Goal: Use online tool/utility: Utilize a website feature to perform a specific function

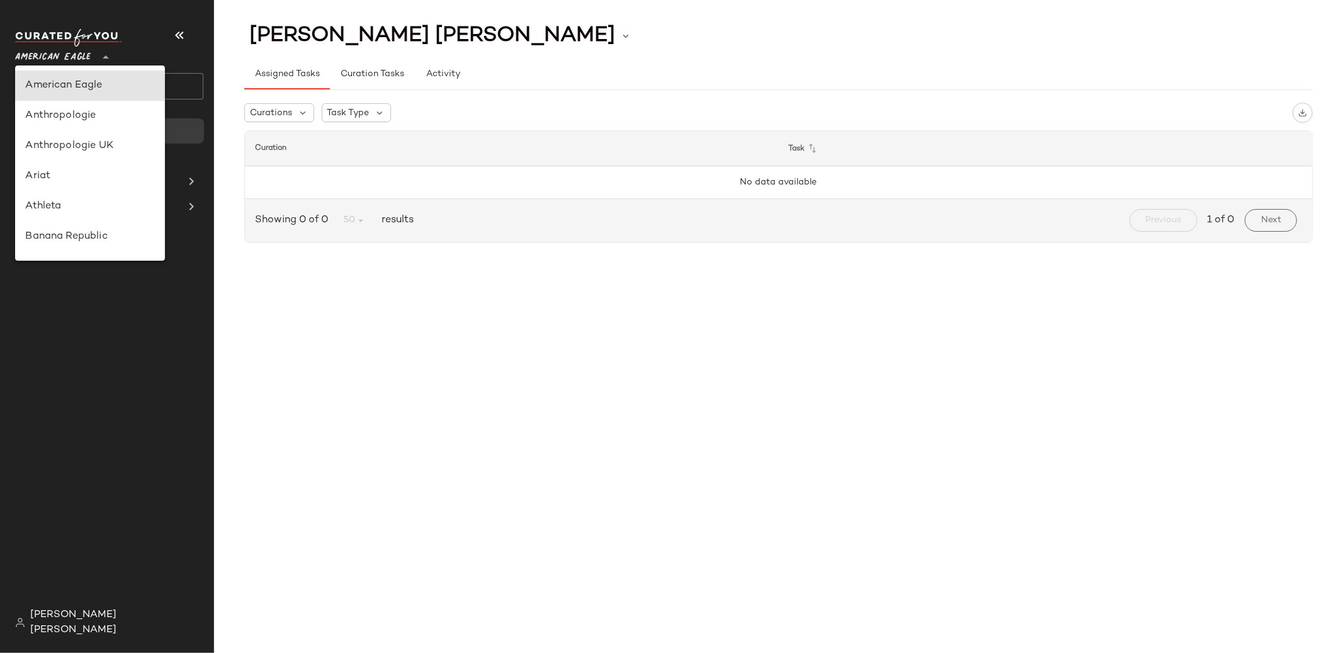
click at [102, 58] on icon at bounding box center [105, 57] width 15 height 15
click at [98, 127] on div "Anthropologie" at bounding box center [90, 116] width 150 height 30
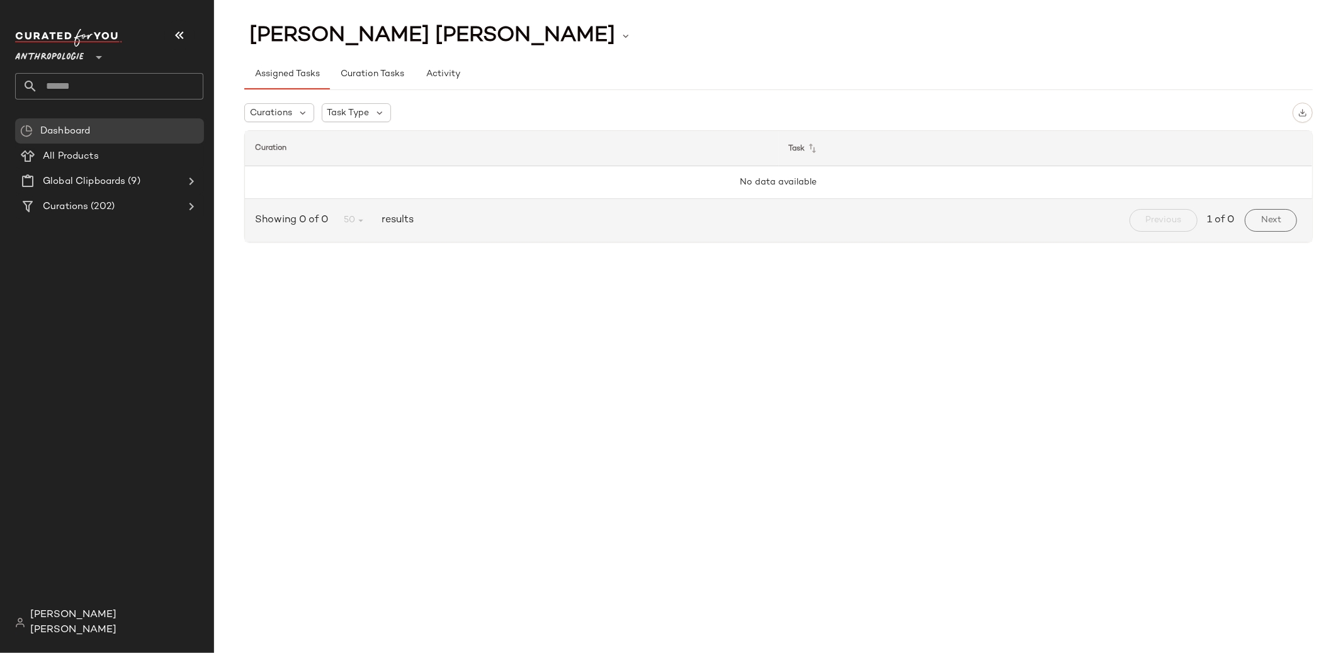
click at [90, 57] on div at bounding box center [98, 49] width 18 height 31
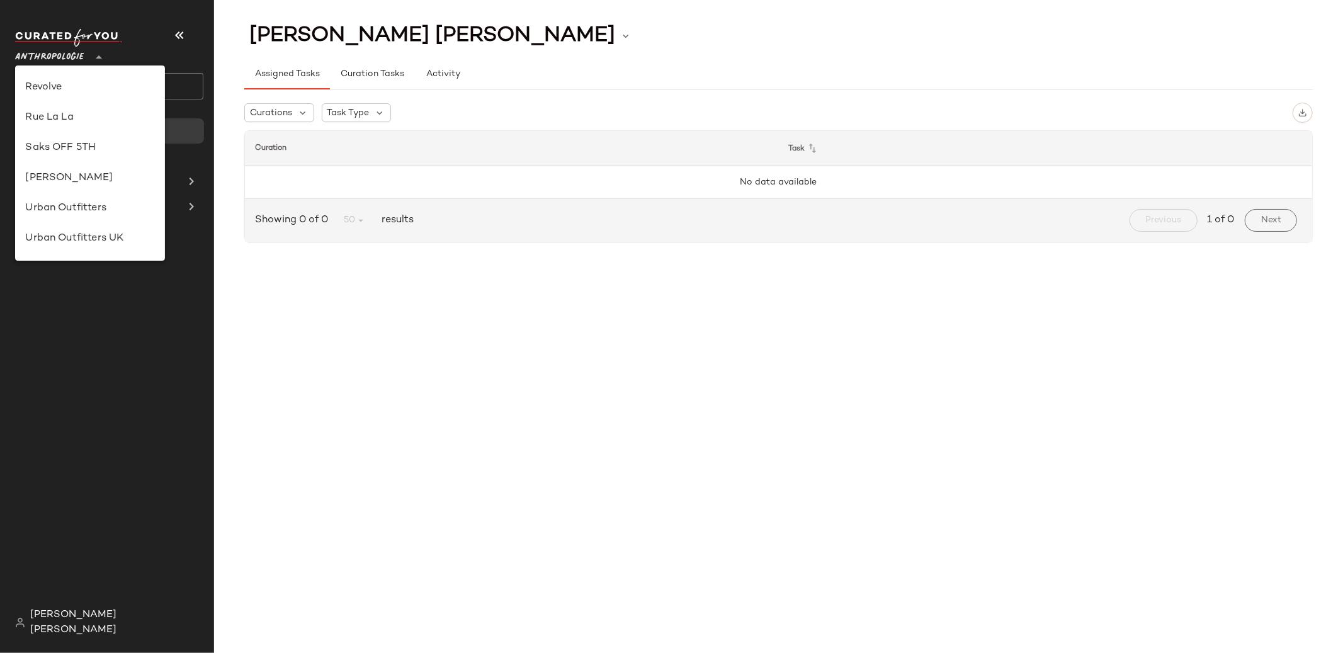
scroll to position [691, 0]
click at [89, 122] on div "Urban Outfitters" at bounding box center [90, 120] width 130 height 15
type input "**"
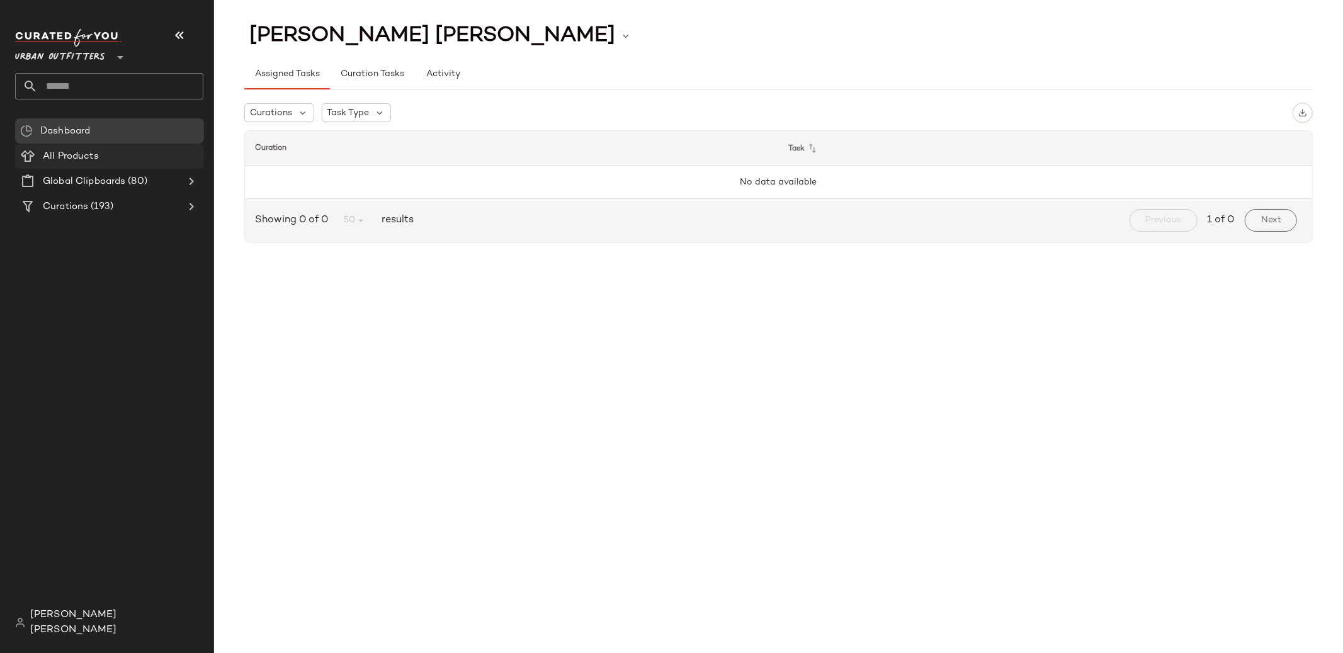
click at [150, 162] on div "All Products" at bounding box center [119, 156] width 160 height 14
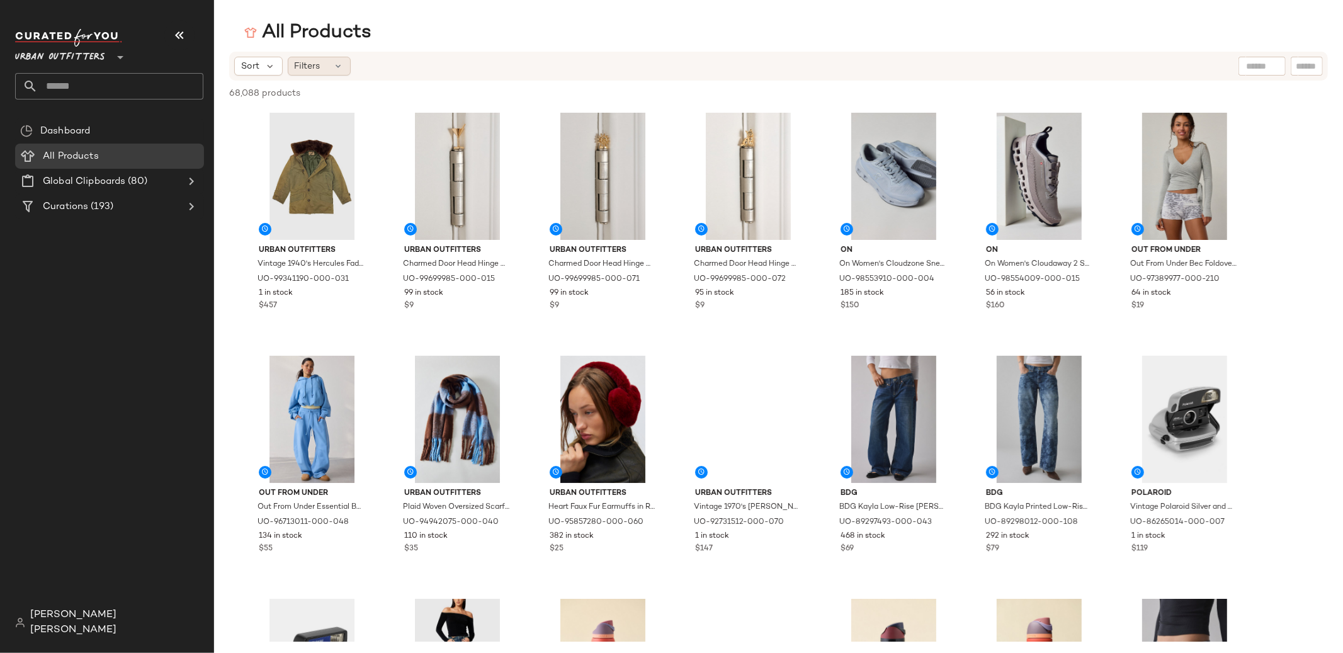
click at [333, 71] on div "Filters" at bounding box center [319, 66] width 63 height 19
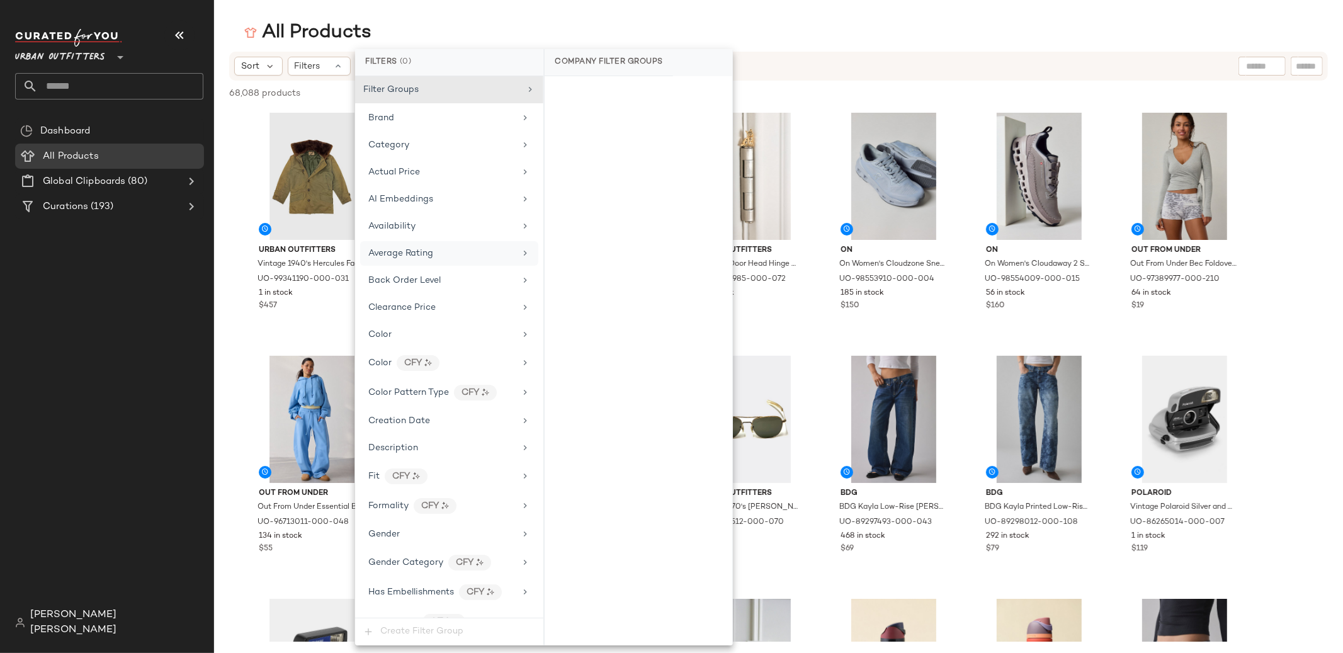
click at [460, 249] on div "Average Rating" at bounding box center [441, 253] width 147 height 13
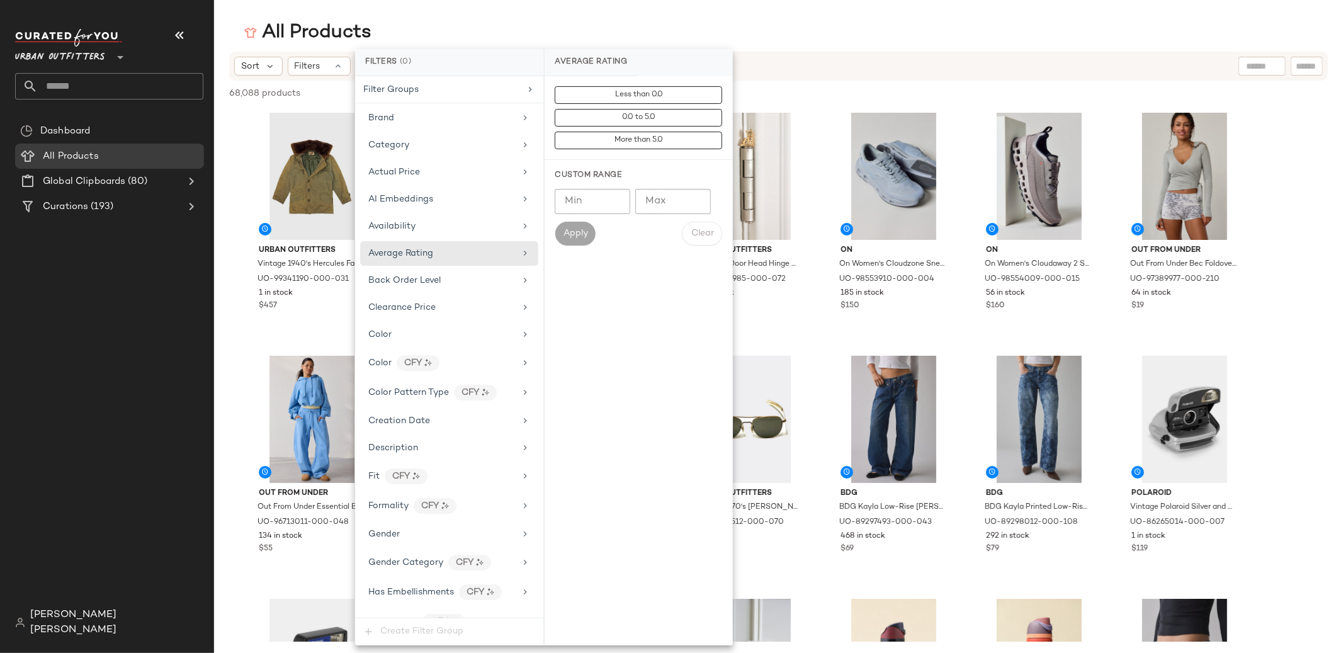
click at [604, 197] on input "Min" at bounding box center [593, 201] width 76 height 25
type input "***"
click at [588, 234] on button "Apply" at bounding box center [575, 234] width 40 height 24
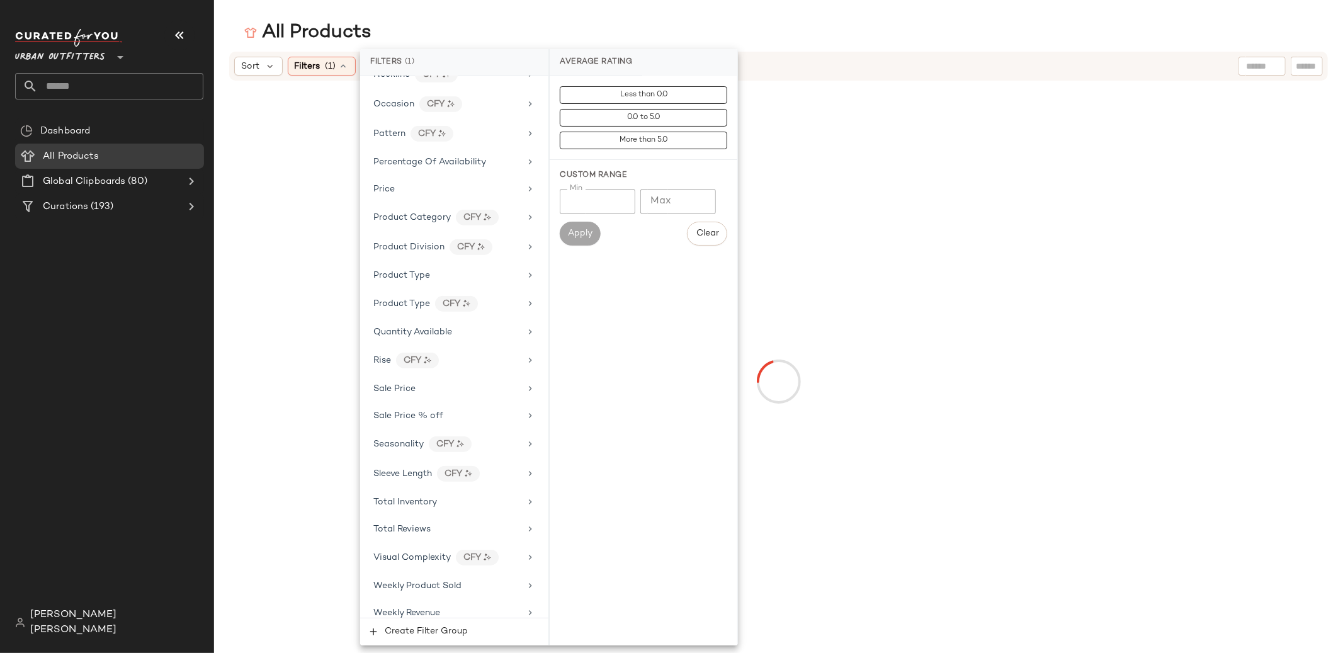
scroll to position [824, 0]
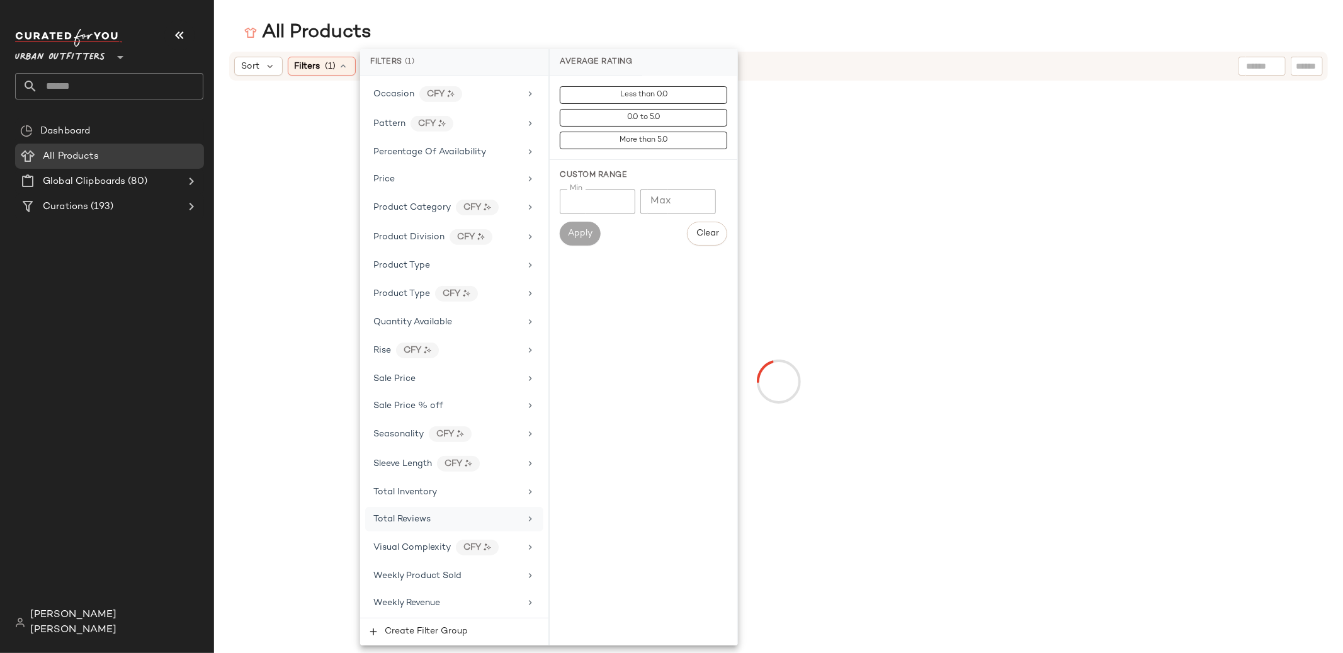
click at [423, 523] on span "Total Reviews" at bounding box center [401, 519] width 57 height 9
click at [586, 209] on input "Min" at bounding box center [598, 201] width 76 height 25
type input "*"
click at [581, 234] on span "Apply" at bounding box center [579, 234] width 25 height 10
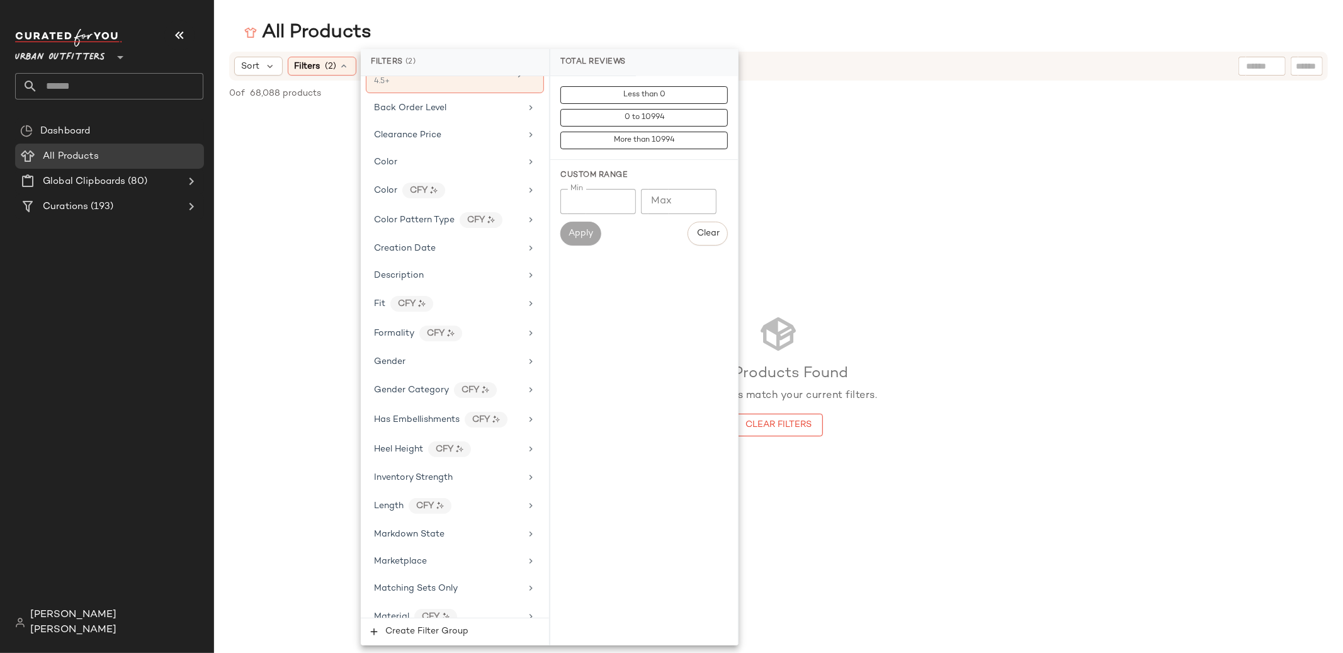
scroll to position [0, 0]
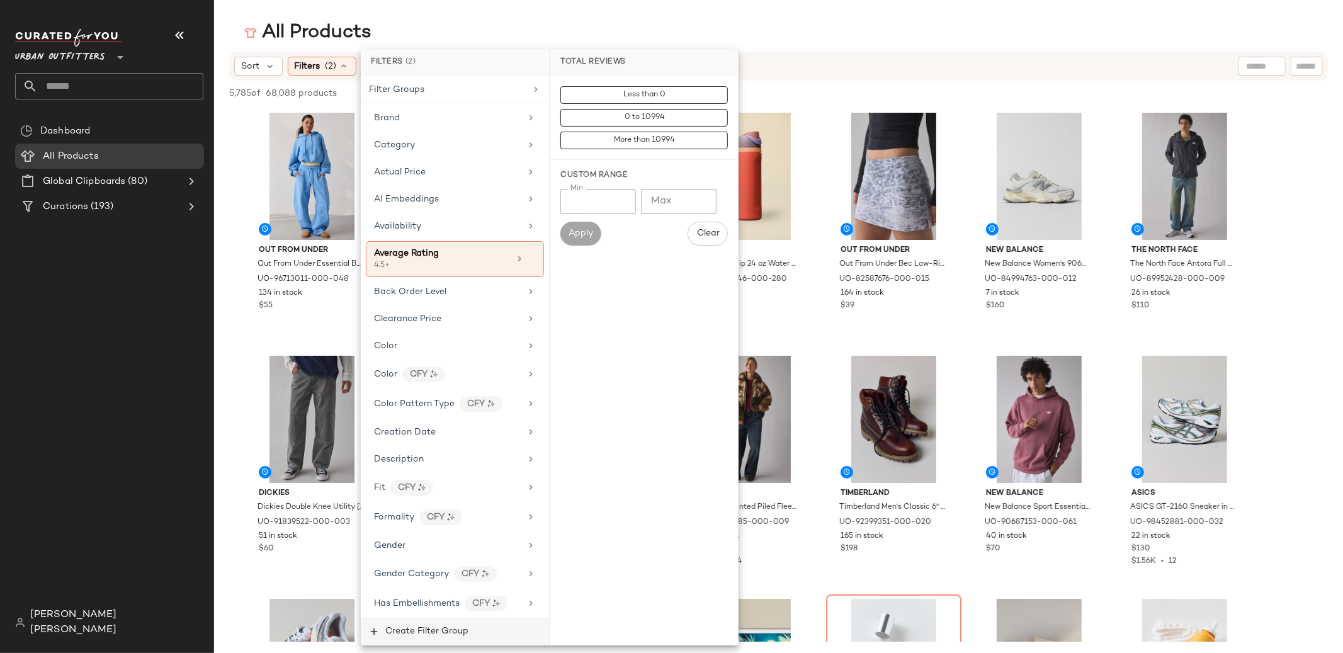
click at [440, 625] on button "Create Filter Group" at bounding box center [455, 631] width 188 height 27
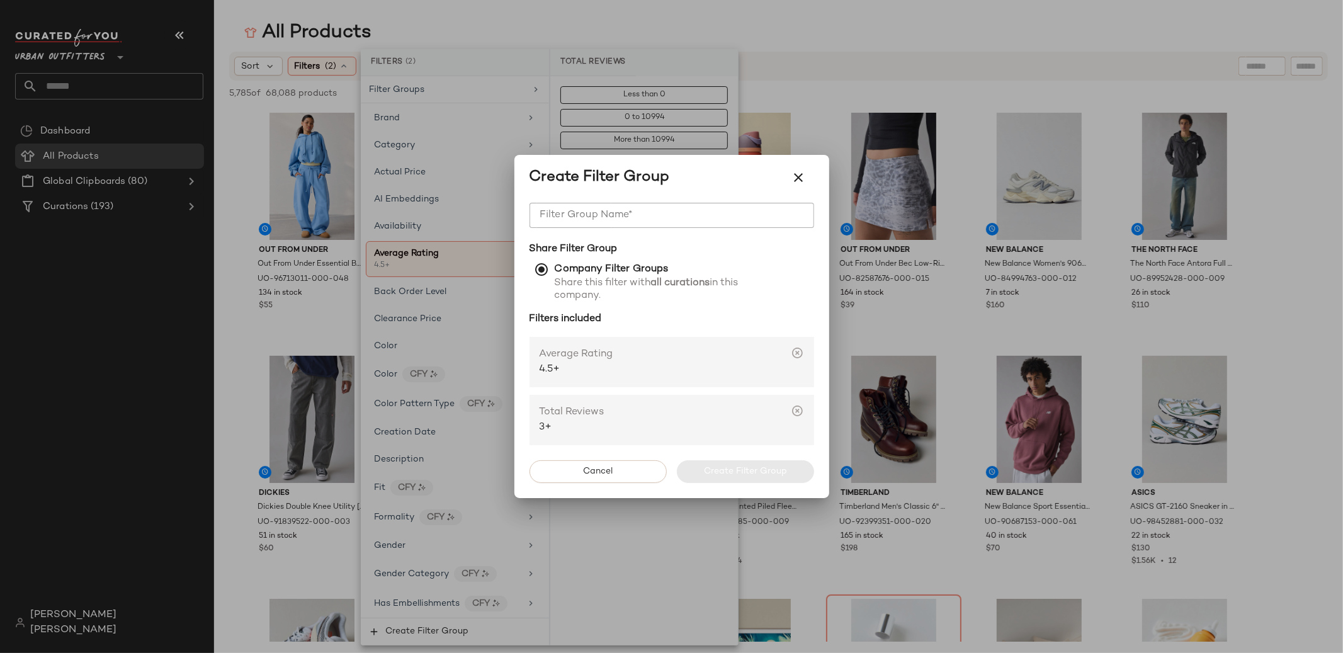
click at [620, 220] on input "Filter Group Name*" at bounding box center [672, 215] width 285 height 25
type input "*********"
click at [700, 474] on button "Create Filter Group" at bounding box center [745, 471] width 137 height 23
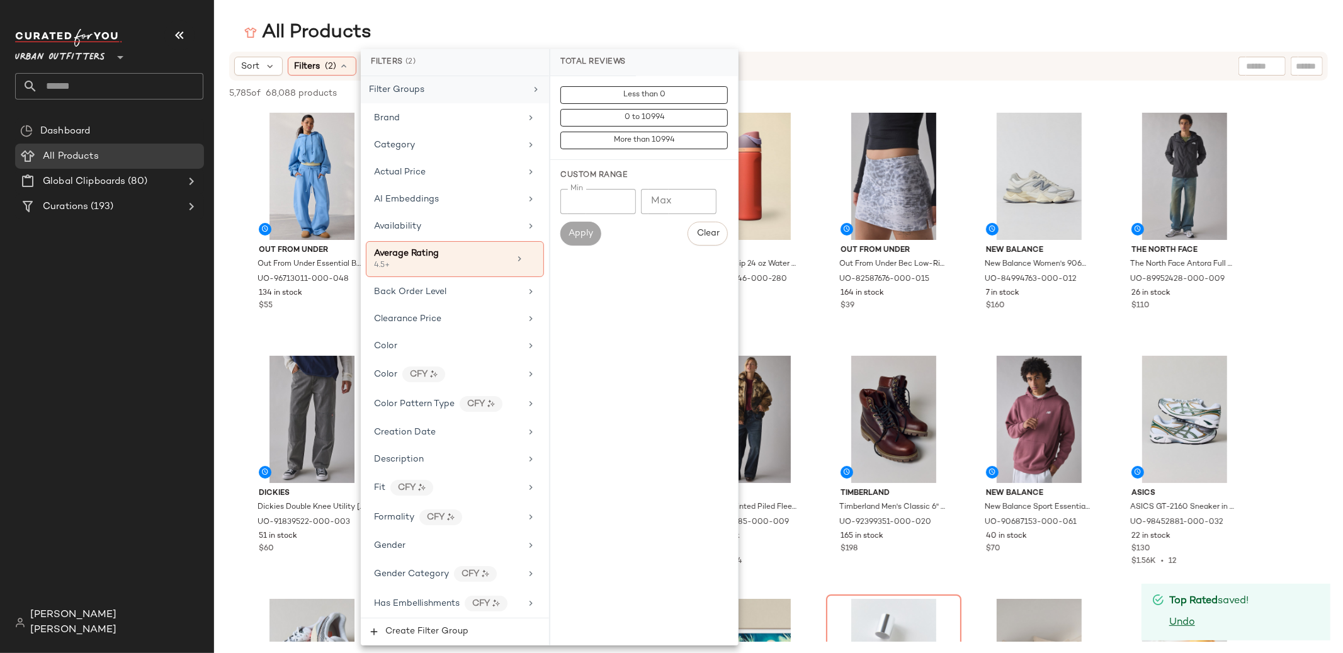
click at [442, 77] on div "Filter Groups" at bounding box center [455, 89] width 188 height 27
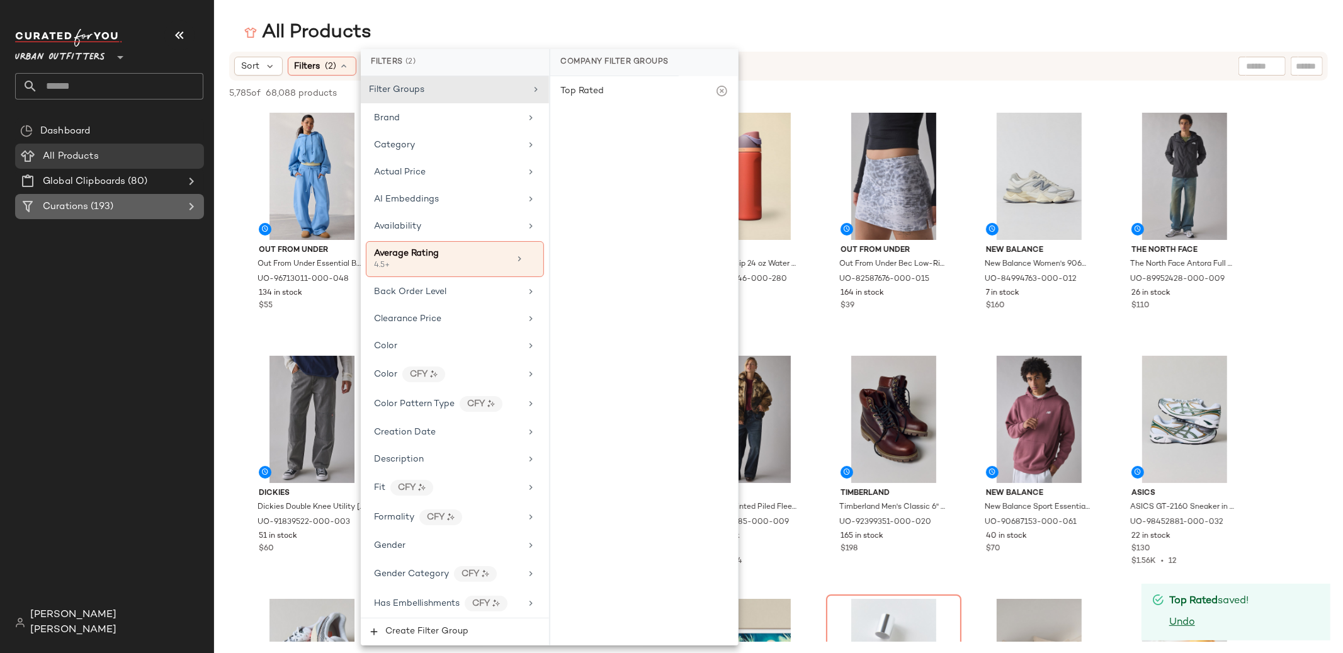
click at [80, 202] on span "Curations" at bounding box center [65, 207] width 45 height 14
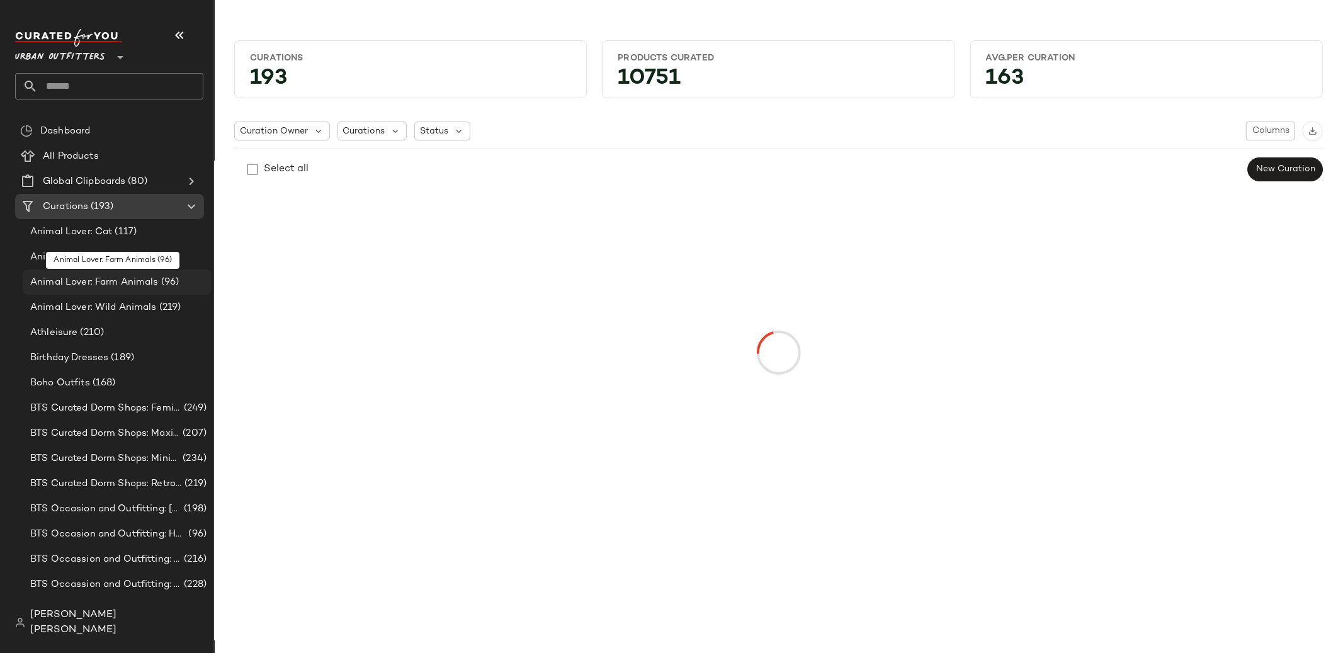
click at [98, 275] on span "Animal Lover: Farm Animals" at bounding box center [94, 282] width 128 height 14
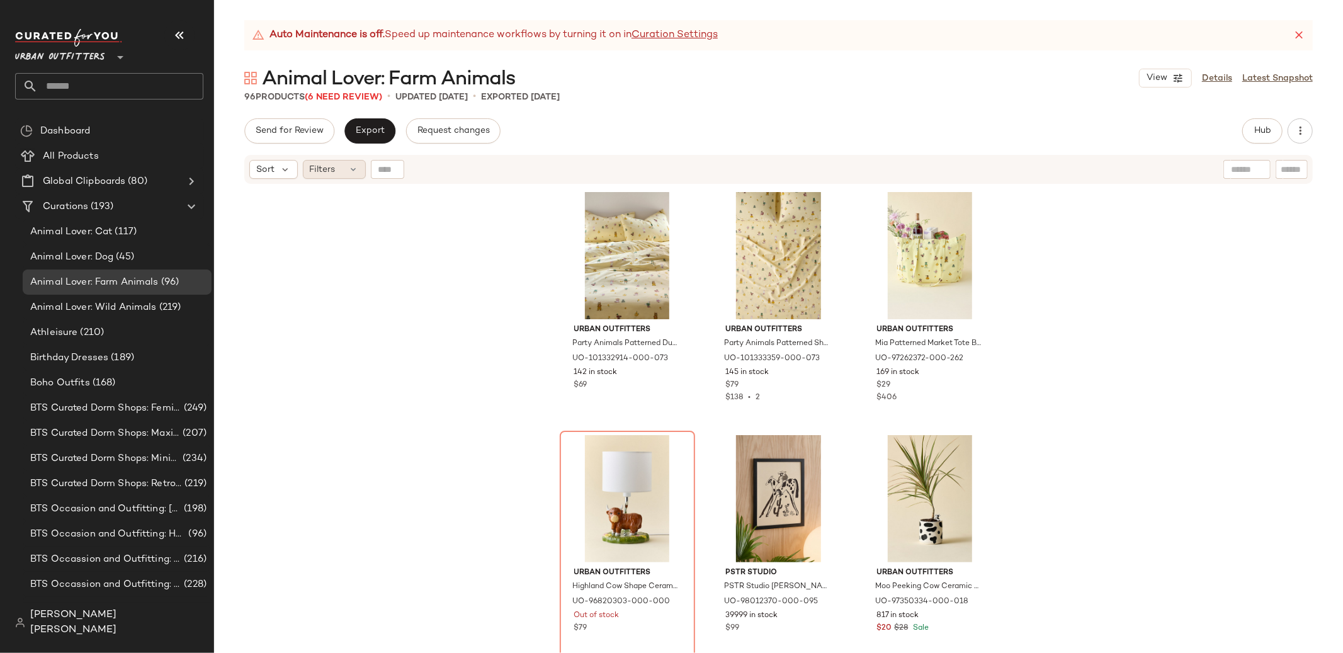
click at [354, 177] on div "Filters" at bounding box center [334, 169] width 63 height 19
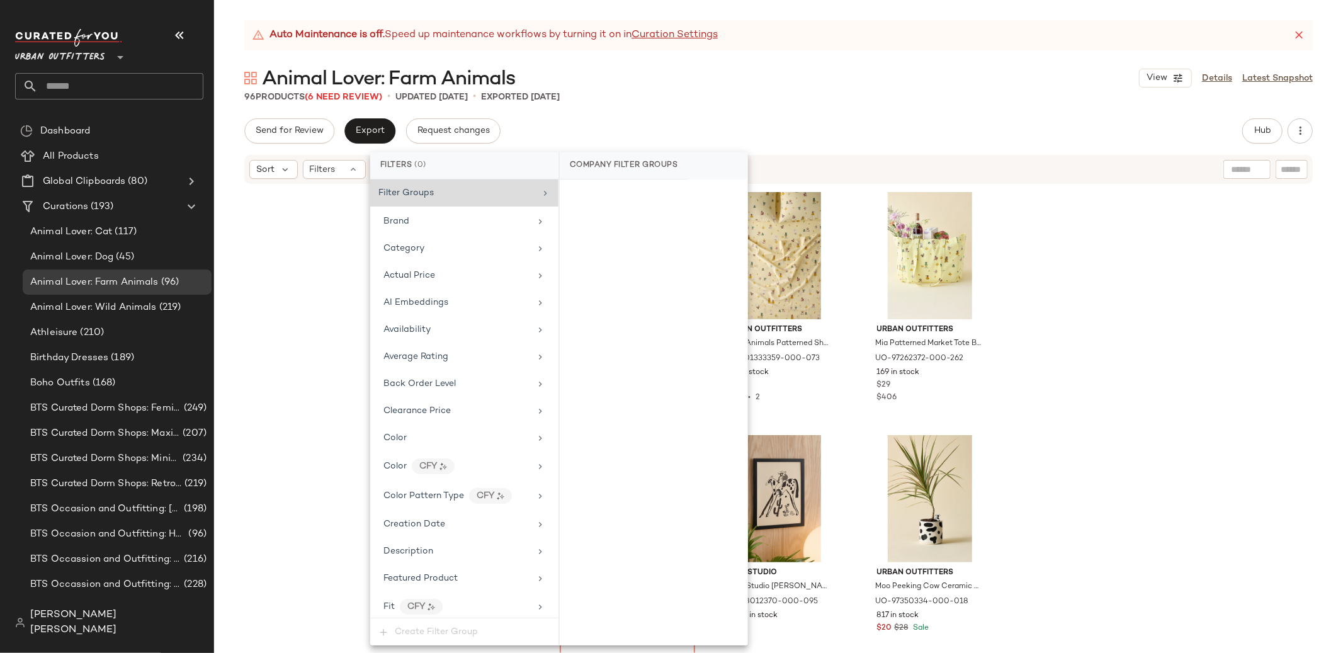
click at [419, 188] on span "Filter Groups" at bounding box center [406, 192] width 55 height 9
click at [427, 245] on div "Category" at bounding box center [457, 248] width 147 height 13
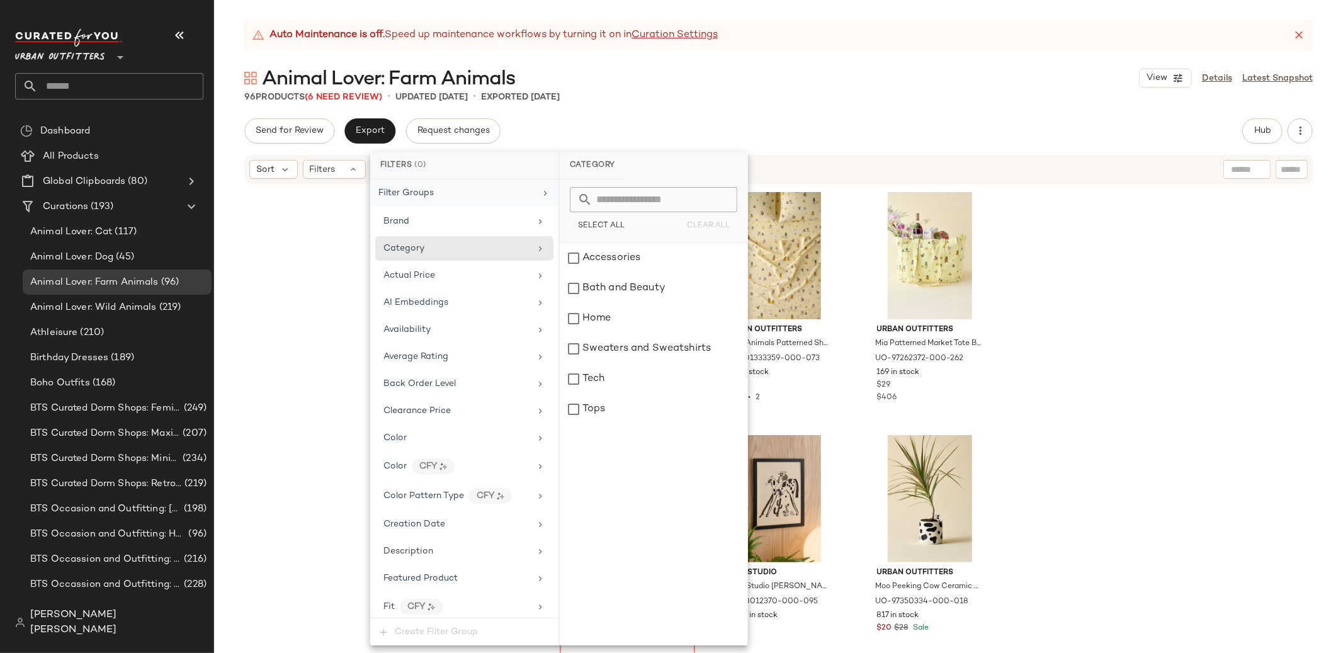
click at [429, 186] on div "Filter Groups" at bounding box center [406, 192] width 55 height 13
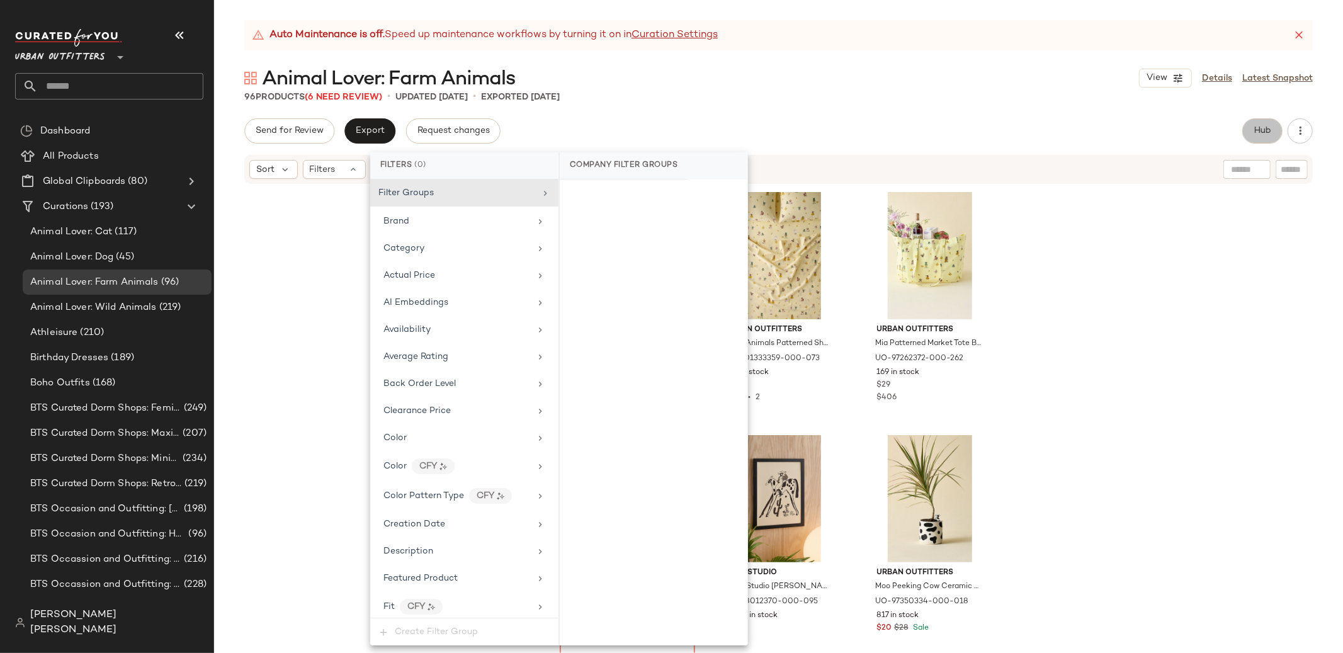
click at [1262, 139] on button "Hub" at bounding box center [1263, 130] width 40 height 25
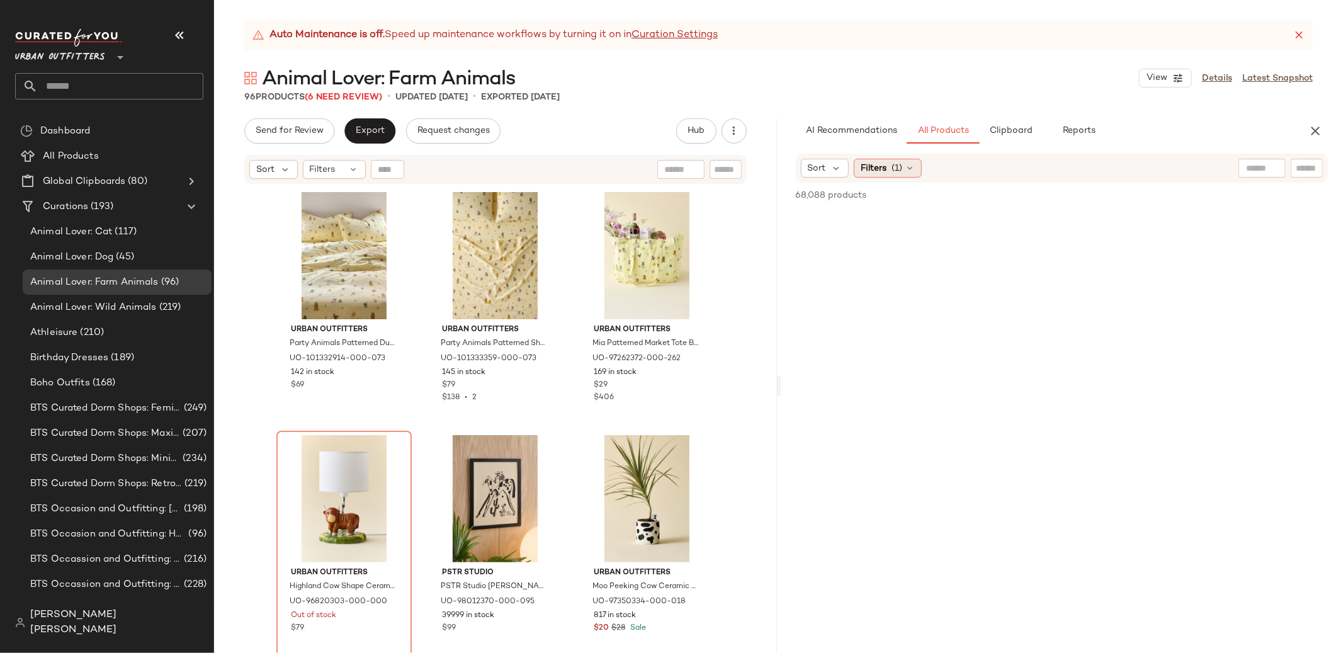
click at [892, 164] on span "(1)" at bounding box center [897, 168] width 11 height 13
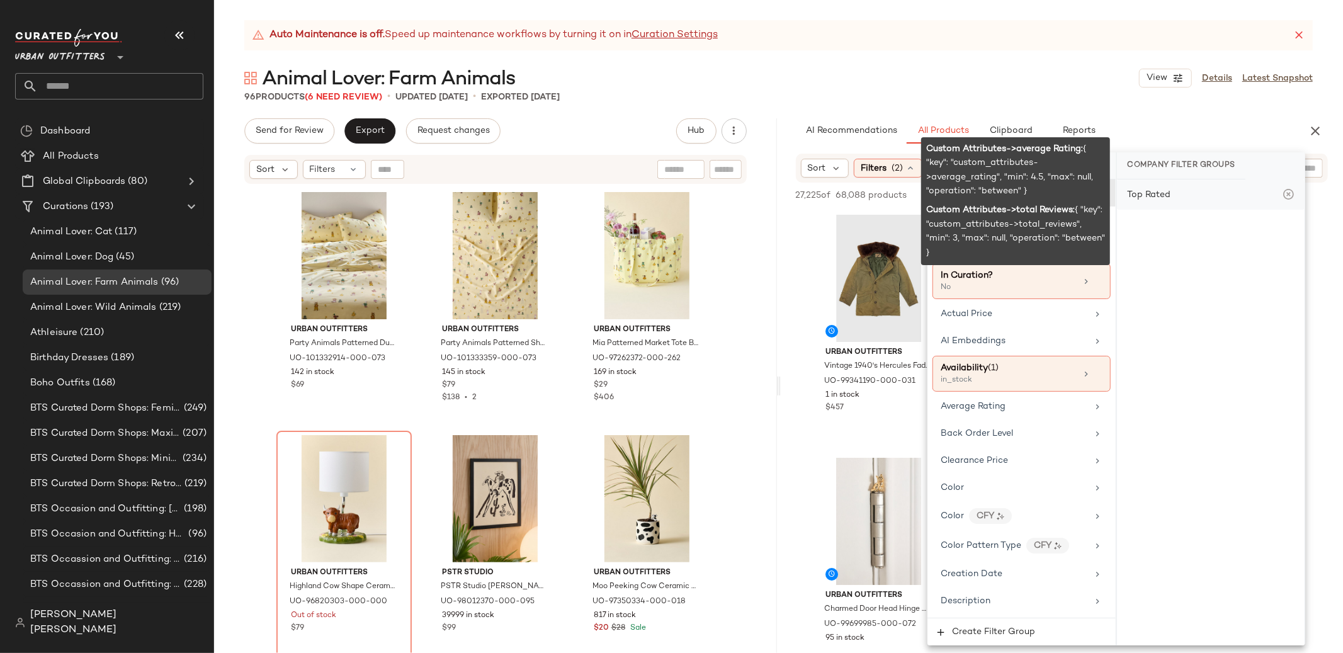
click at [1156, 197] on div "Top Rated" at bounding box center [1148, 194] width 43 height 13
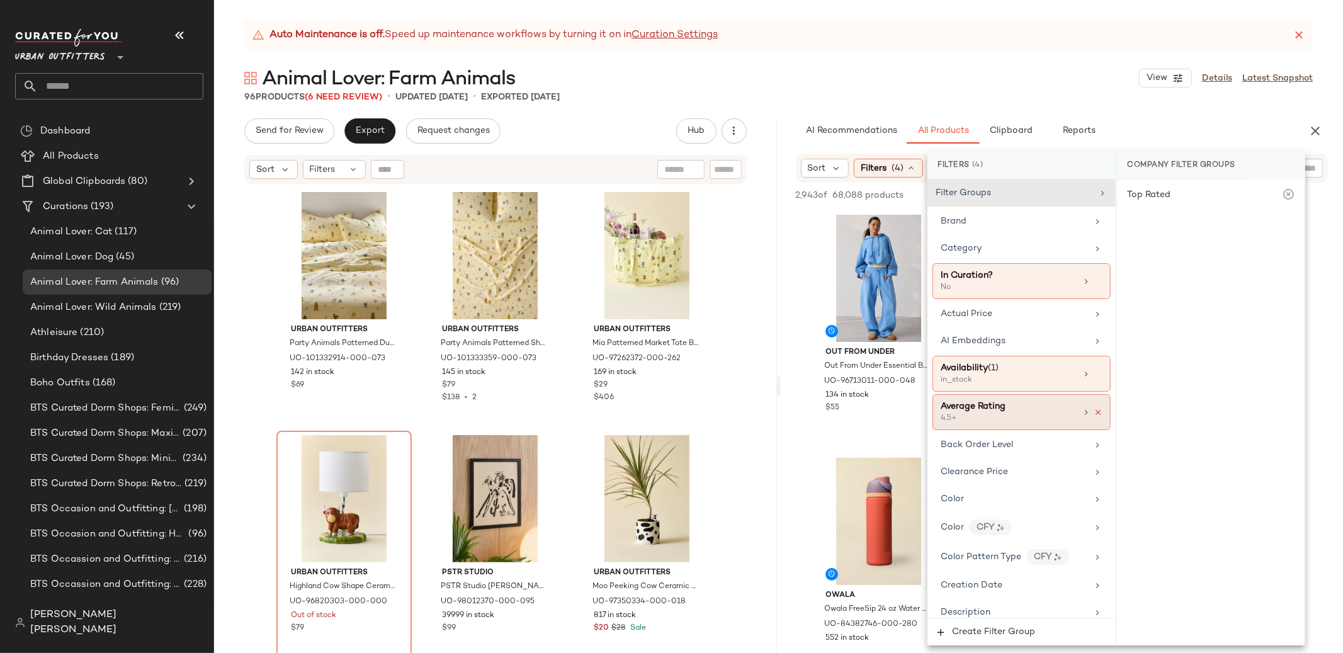
click at [1094, 409] on icon at bounding box center [1098, 412] width 9 height 9
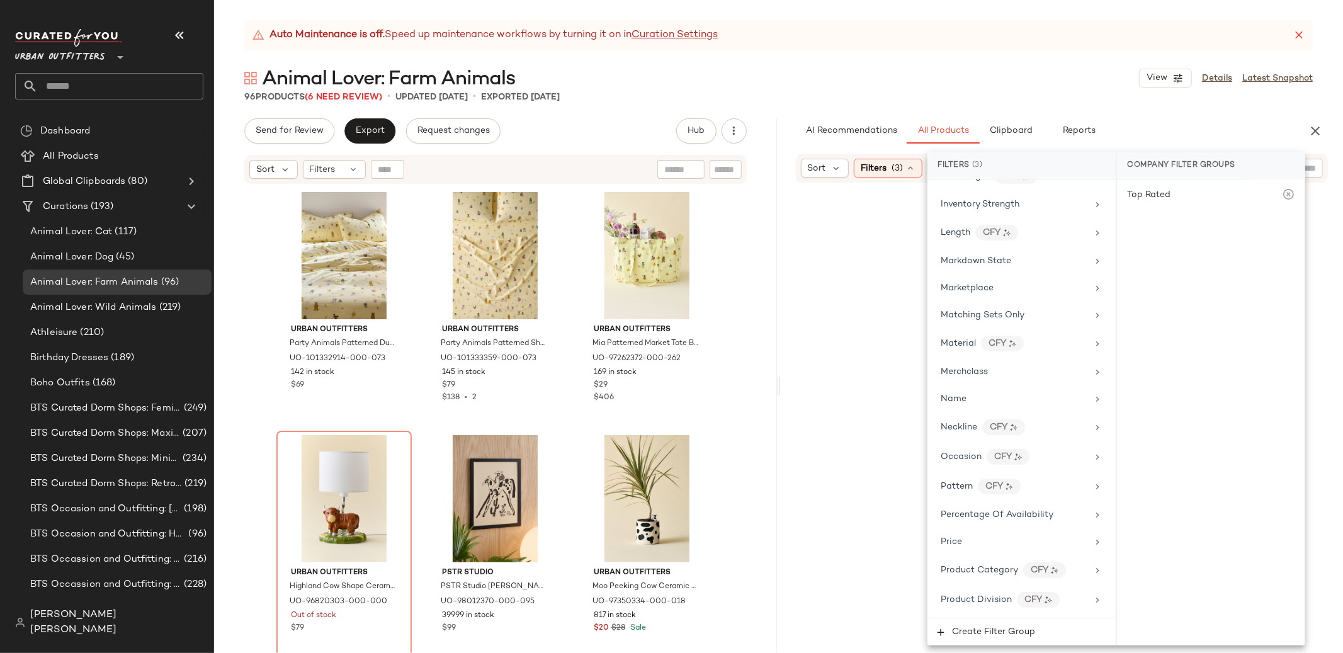
scroll to position [977, 0]
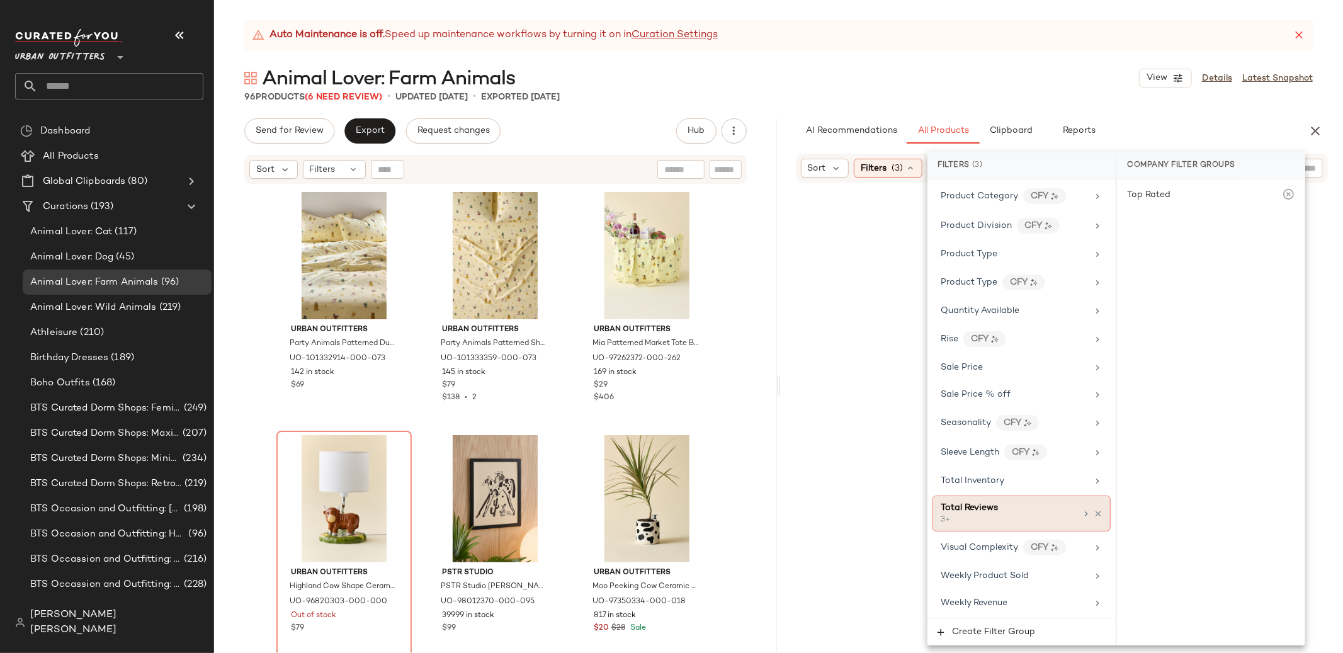
click at [1098, 514] on div "Total Reviews 3+" at bounding box center [1022, 514] width 178 height 36
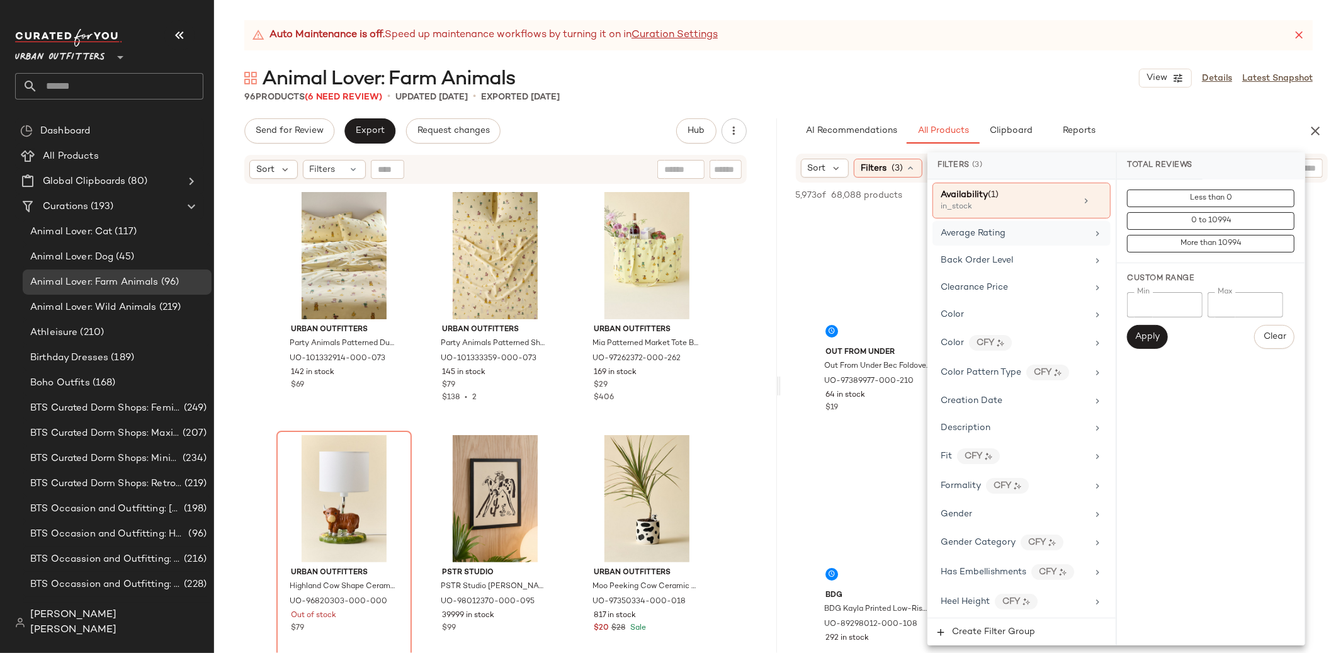
scroll to position [0, 0]
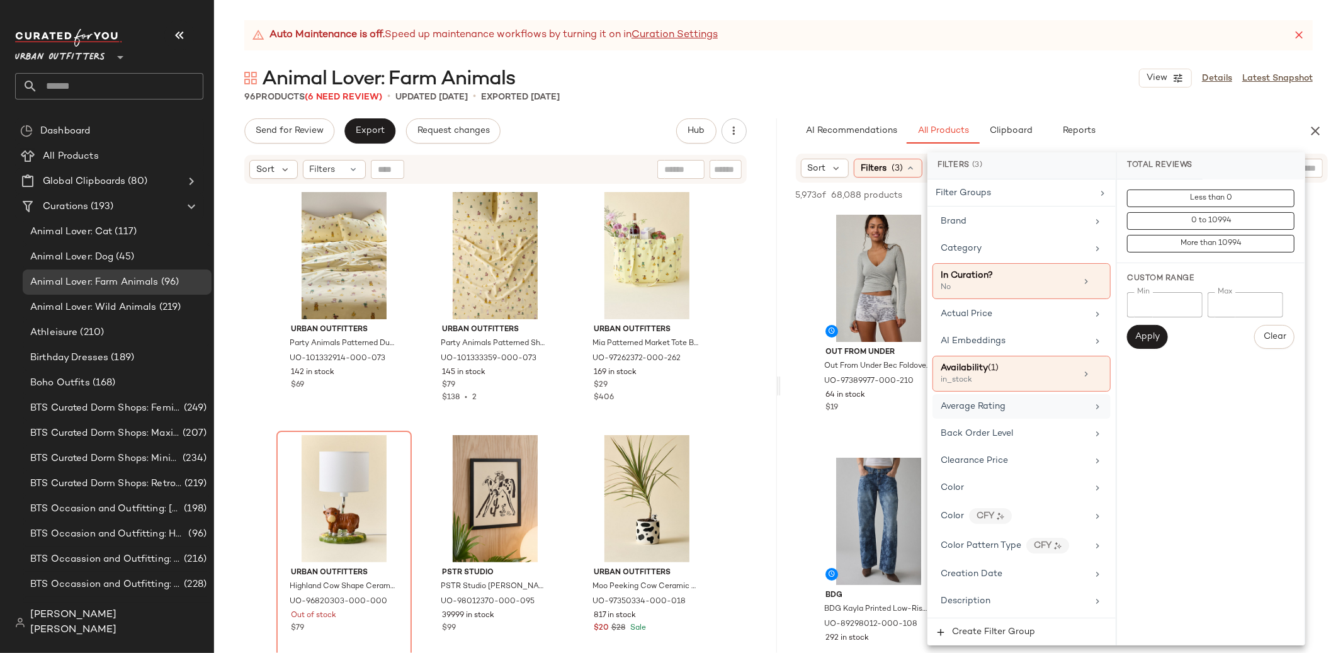
click at [952, 77] on div "Animal Lover: Farm Animals View Details Latest Snapshot" at bounding box center [778, 78] width 1129 height 25
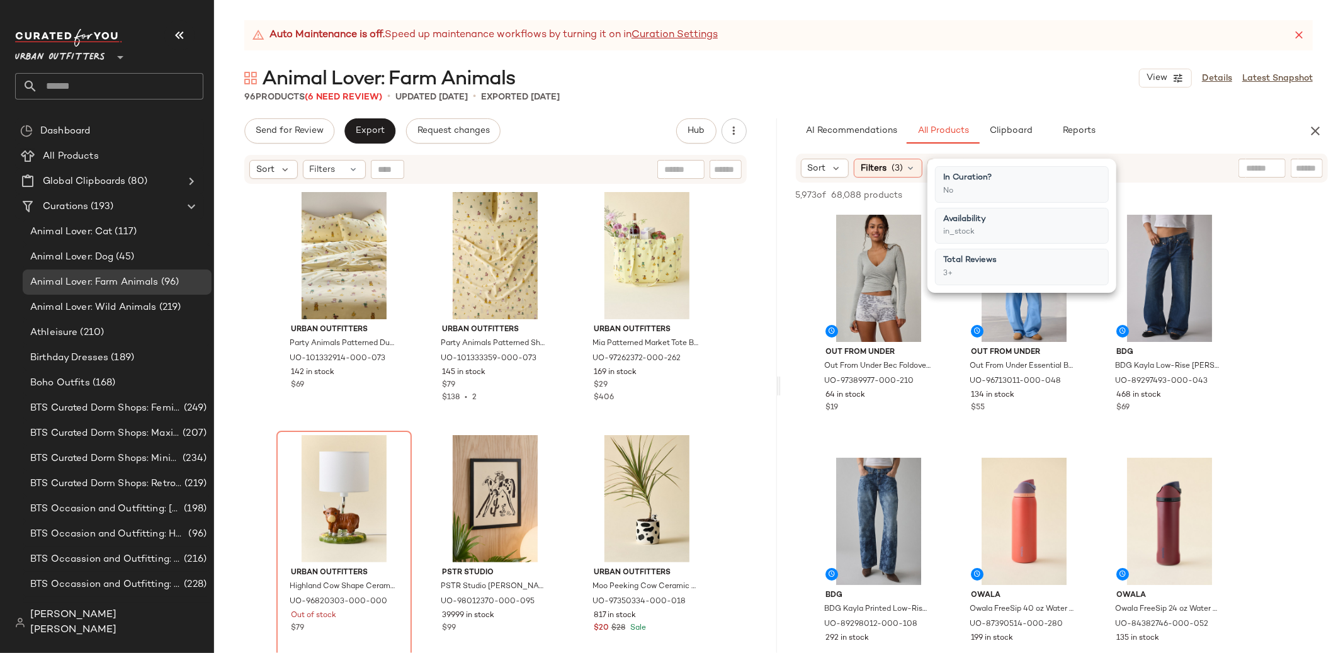
click at [812, 104] on div "Auto Maintenance is off. Speed up maintenance workflows by turning it on in Cur…" at bounding box center [778, 336] width 1129 height 633
